Goal: Transaction & Acquisition: Purchase product/service

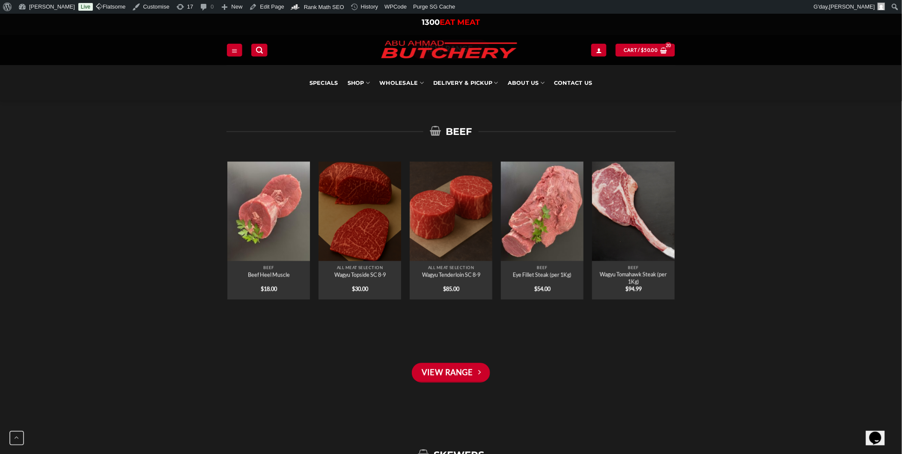
scroll to position [665, 0]
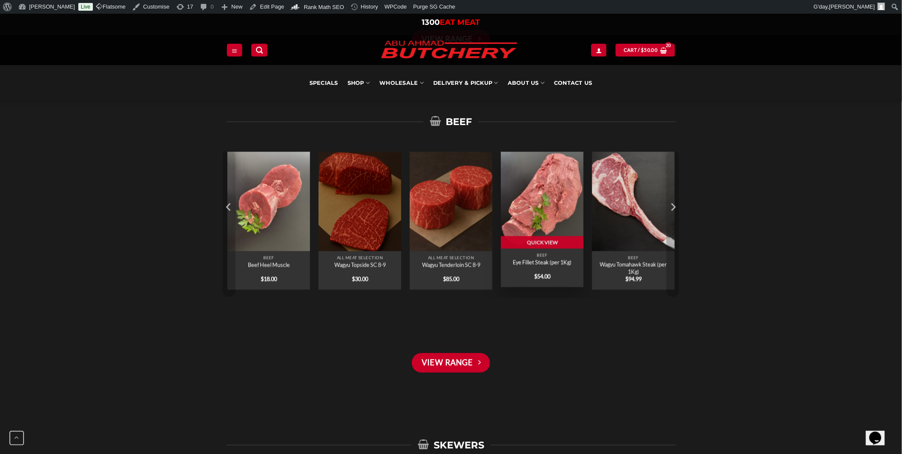
click at [541, 263] on link "Eye Fillet Steak (per 1Kg)" at bounding box center [542, 261] width 59 height 7
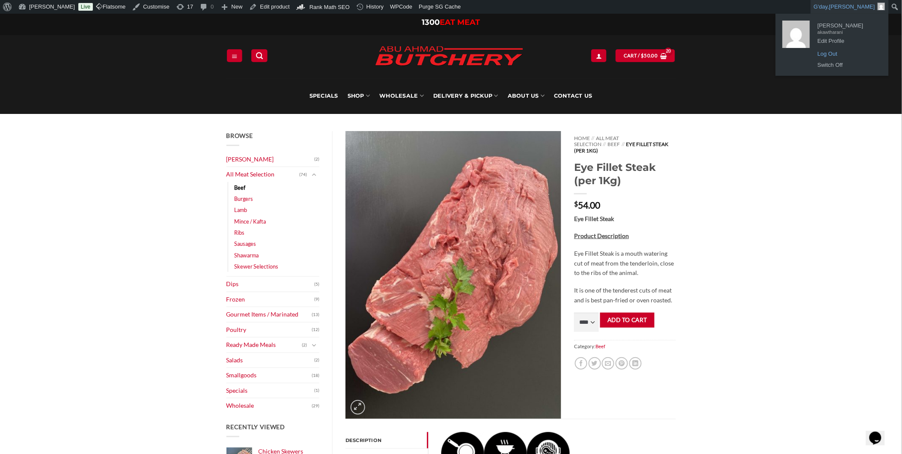
click at [834, 56] on link "Log Out" at bounding box center [847, 53] width 68 height 11
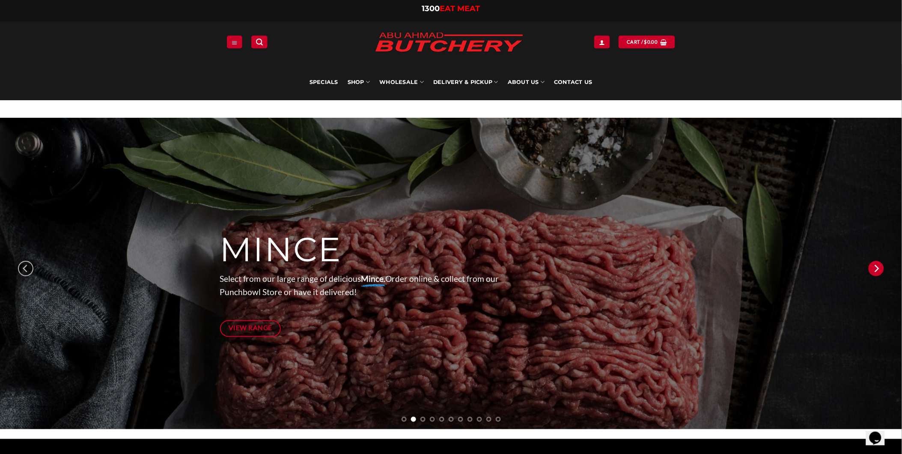
click at [874, 271] on icon "Next" at bounding box center [875, 268] width 15 height 15
